Goal: Navigation & Orientation: Find specific page/section

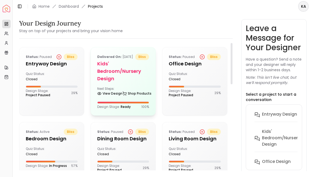
click at [141, 75] on h5 "Kids' Bedroom/Nursery design" at bounding box center [123, 71] width 52 height 22
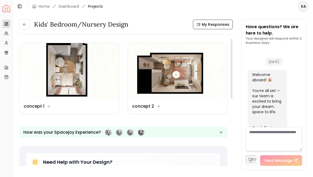
scroll to position [1119, 0]
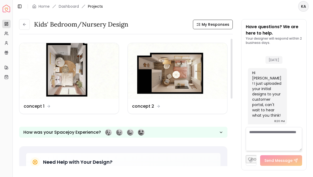
click at [141, 75] on img at bounding box center [177, 71] width 99 height 56
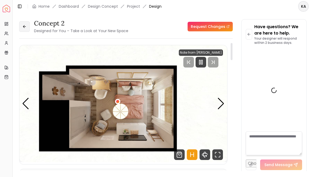
click at [26, 28] on icon at bounding box center [24, 26] width 4 height 4
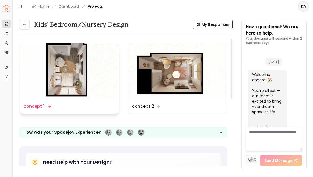
scroll to position [1119, 0]
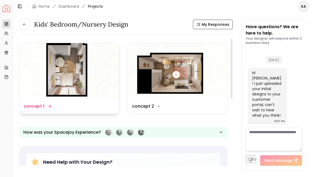
click at [56, 67] on img at bounding box center [68, 71] width 99 height 56
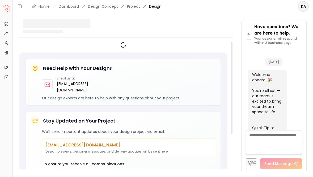
scroll to position [1115, 0]
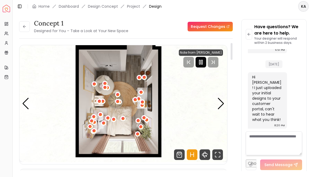
click at [201, 62] on icon "Pause" at bounding box center [200, 62] width 6 height 6
click at [191, 157] on icon "Hotspots Toggle" at bounding box center [191, 154] width 11 height 11
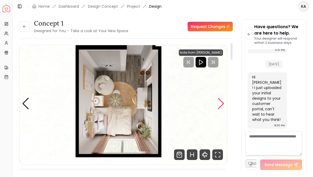
click at [222, 105] on div "Next slide" at bounding box center [220, 104] width 7 height 12
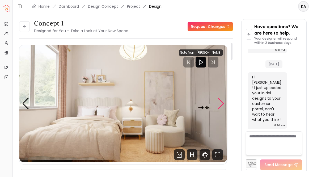
click at [222, 105] on div "Next slide" at bounding box center [220, 104] width 7 height 12
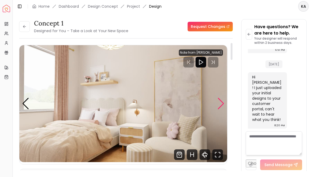
click at [222, 105] on div "Next slide" at bounding box center [220, 104] width 7 height 12
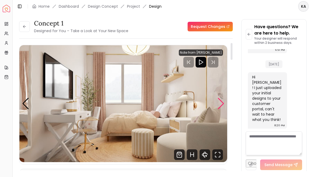
click at [221, 103] on div "Next slide" at bounding box center [220, 104] width 7 height 12
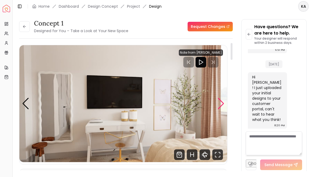
click at [221, 103] on div "Next slide" at bounding box center [220, 104] width 7 height 12
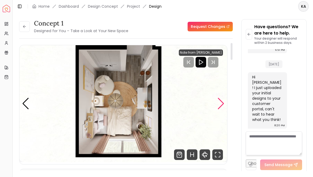
click at [221, 103] on div "Next slide" at bounding box center [220, 104] width 7 height 12
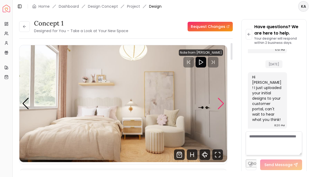
click at [221, 103] on div "Next slide" at bounding box center [220, 104] width 7 height 12
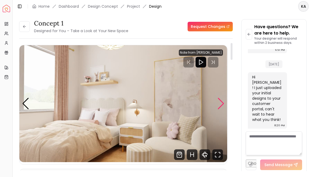
click at [221, 103] on div "Next slide" at bounding box center [220, 104] width 7 height 12
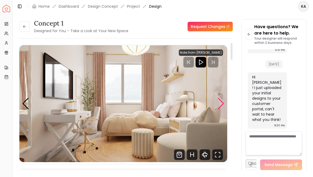
click at [221, 103] on div "Next slide" at bounding box center [220, 104] width 7 height 12
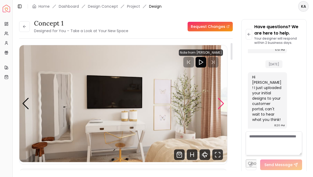
click at [221, 103] on div "Next slide" at bounding box center [220, 104] width 7 height 12
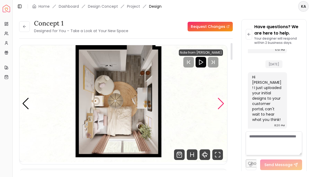
click at [221, 103] on div "Next slide" at bounding box center [220, 104] width 7 height 12
